Goal: Information Seeking & Learning: Learn about a topic

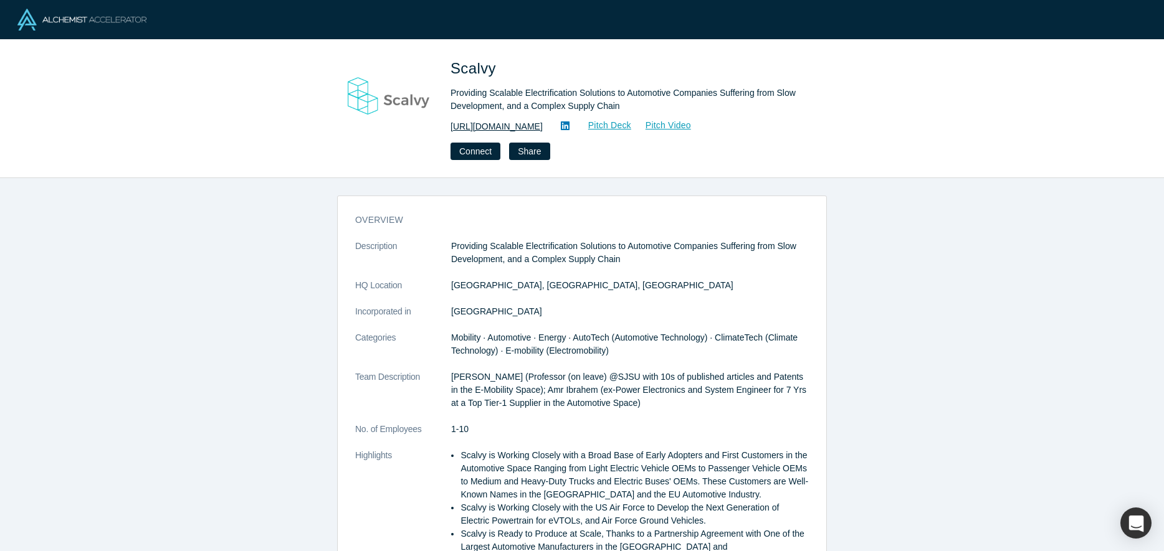
click at [515, 123] on link "https://www.scalvy.com/" at bounding box center [496, 126] width 92 height 13
